Goal: Task Accomplishment & Management: Manage account settings

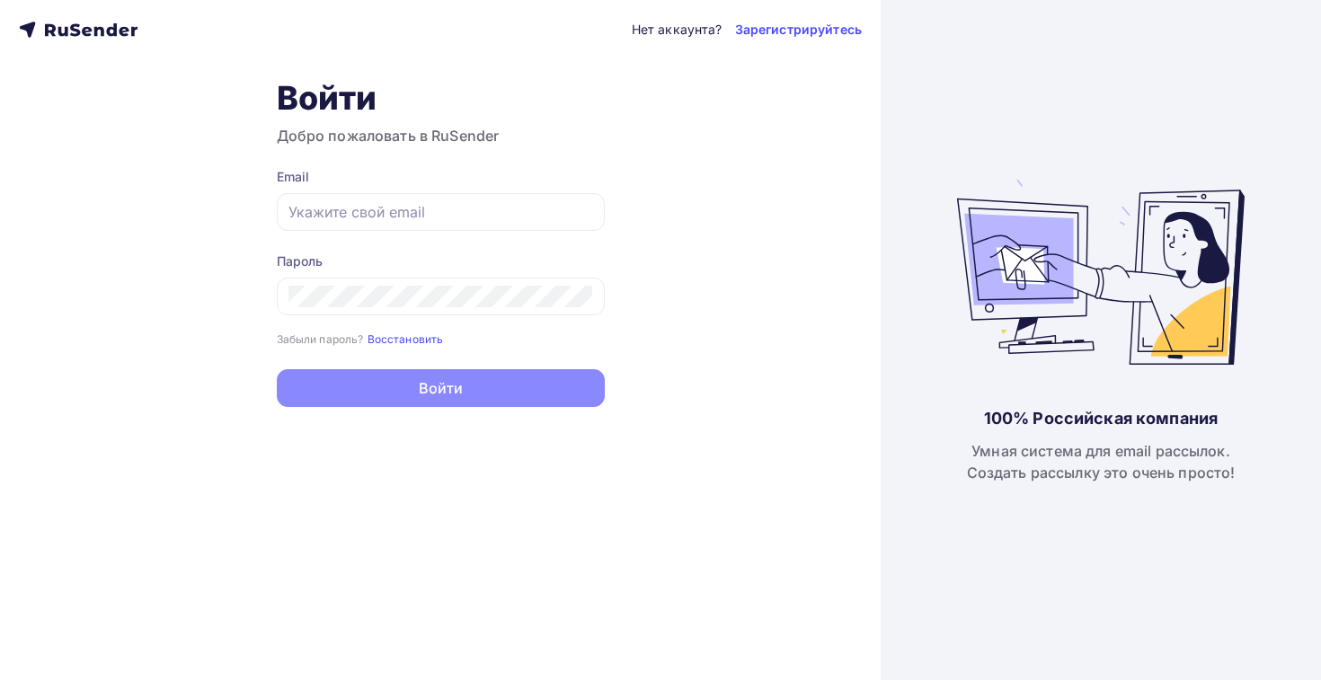
type input "[EMAIL_ADDRESS][DOMAIN_NAME]"
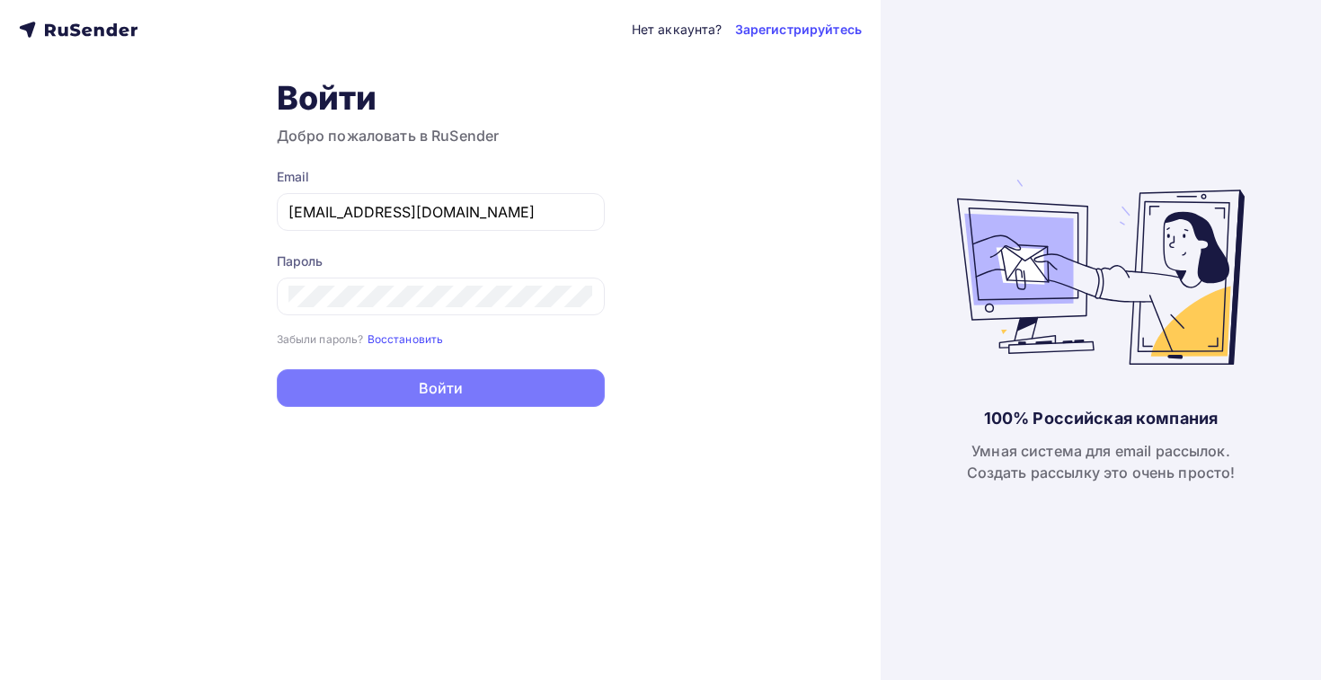
click at [525, 407] on button "Войти" at bounding box center [441, 388] width 328 height 38
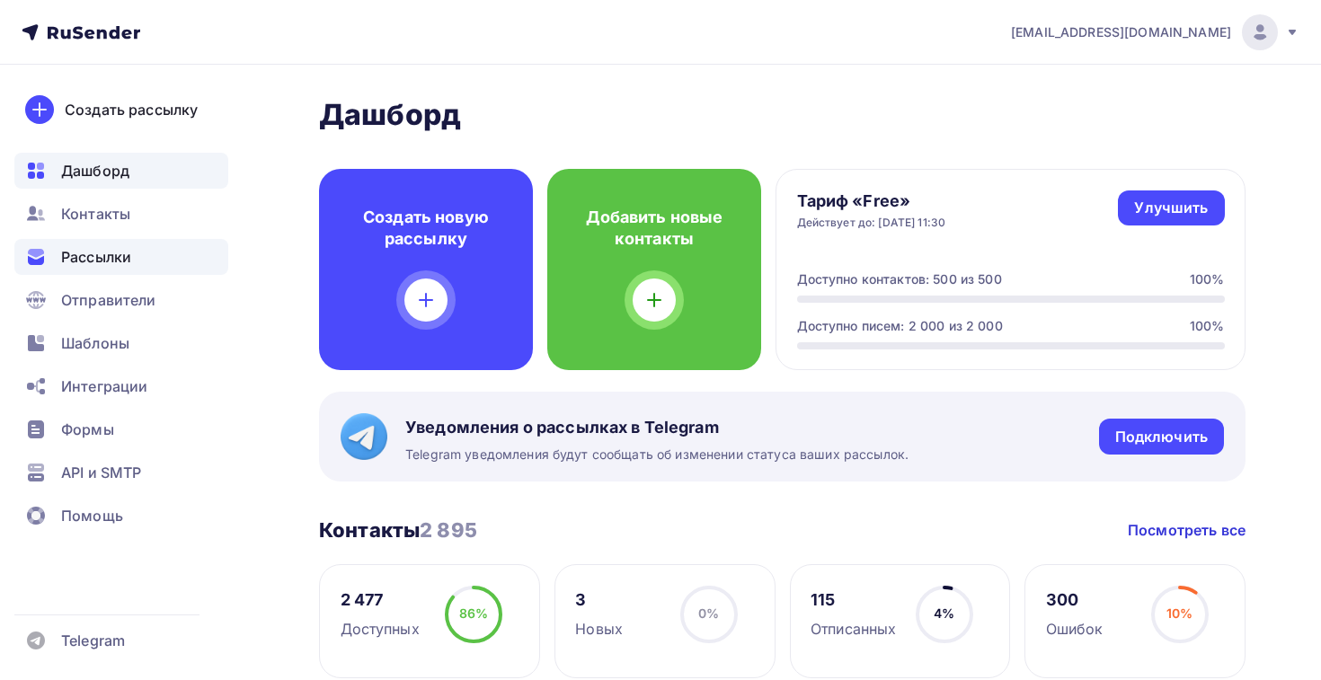
click at [69, 256] on span "Рассылки" at bounding box center [96, 257] width 70 height 22
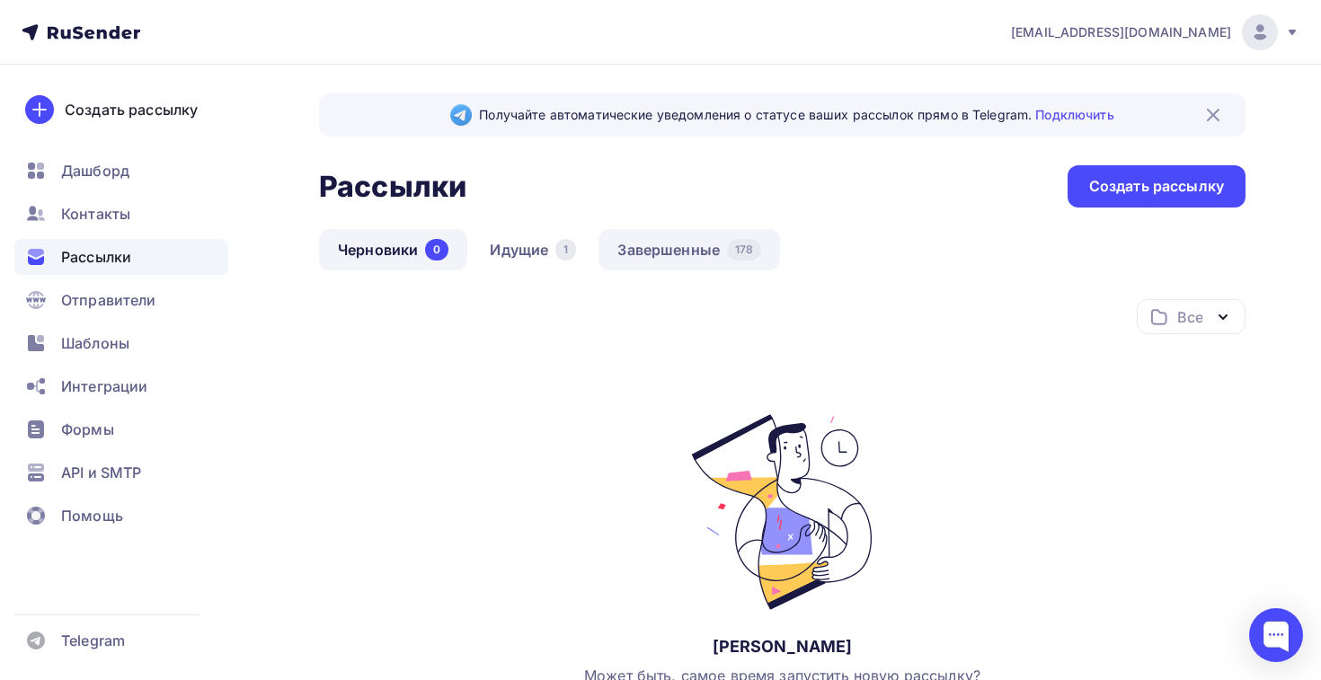
click at [650, 240] on link "Завершенные 178" at bounding box center [689, 249] width 182 height 41
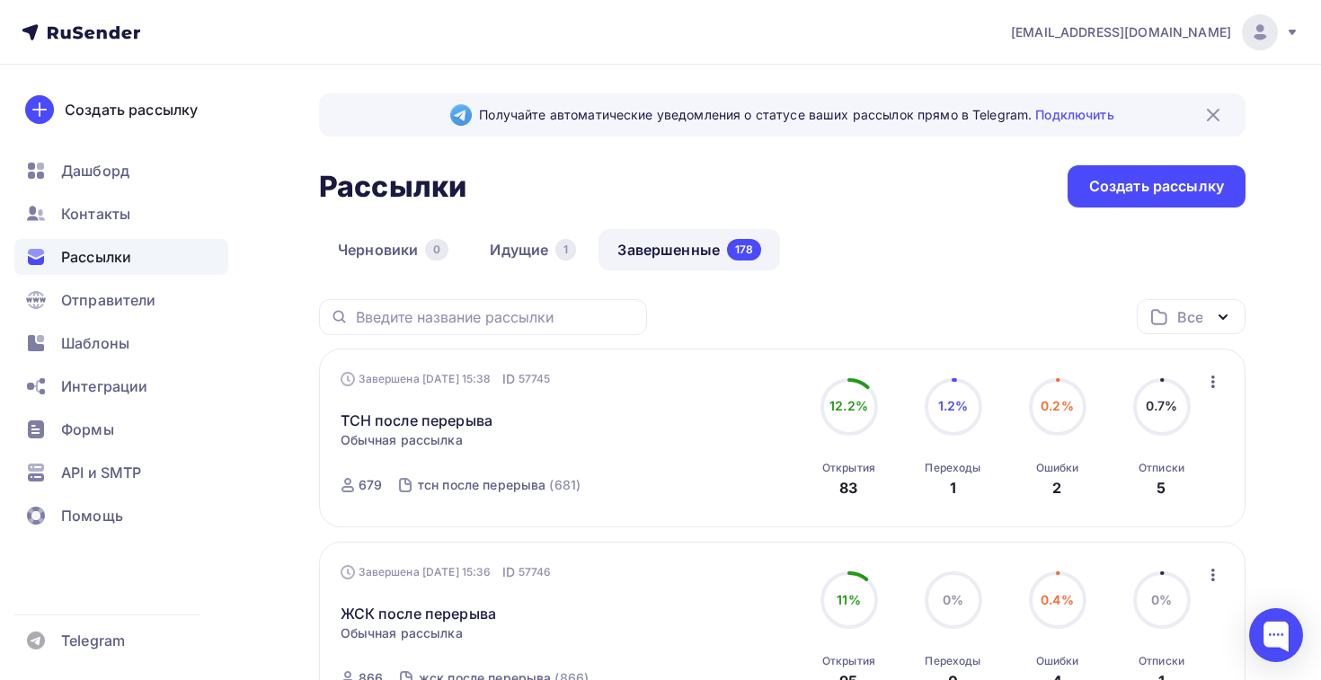
click at [53, 36] on icon at bounding box center [81, 33] width 119 height 22
